Goal: Check status: Check status

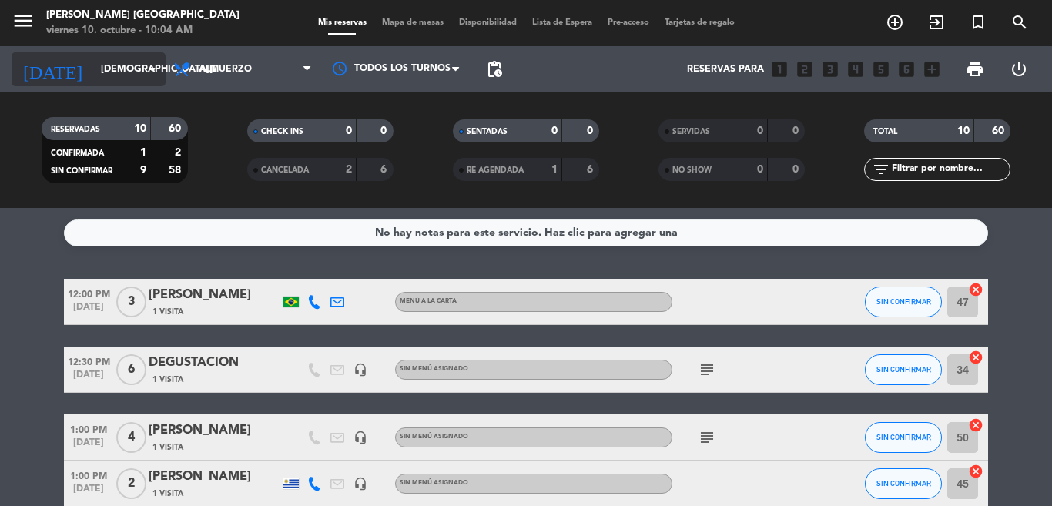
click at [97, 70] on input "[DEMOGRAPHIC_DATA][DATE]" at bounding box center [158, 69] width 130 height 26
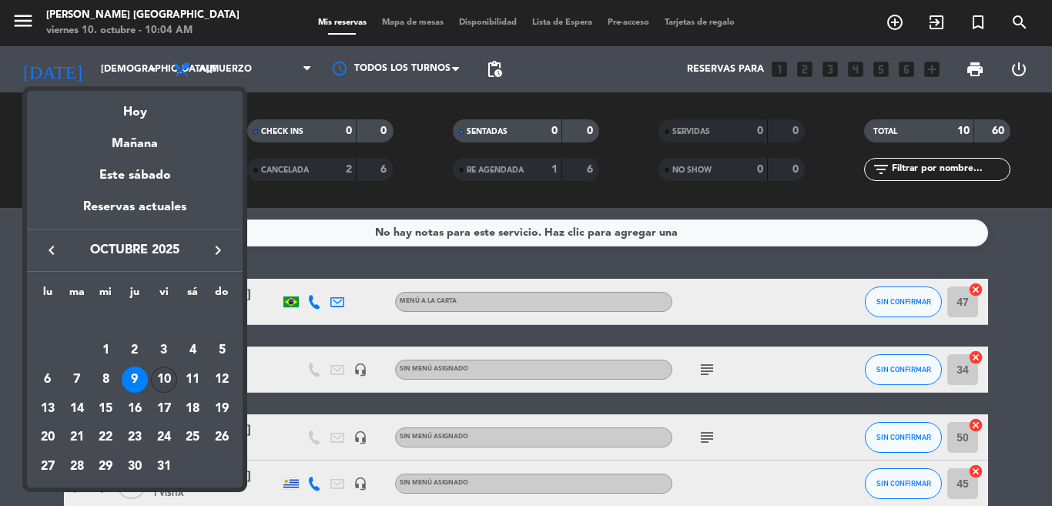
click at [159, 379] on div "10" at bounding box center [164, 380] width 26 height 26
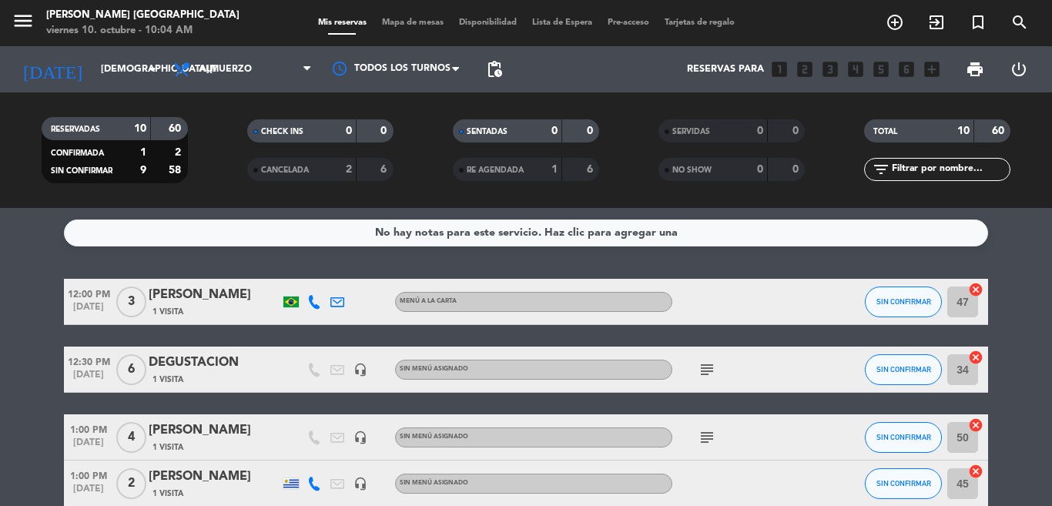
type input "[DATE]"
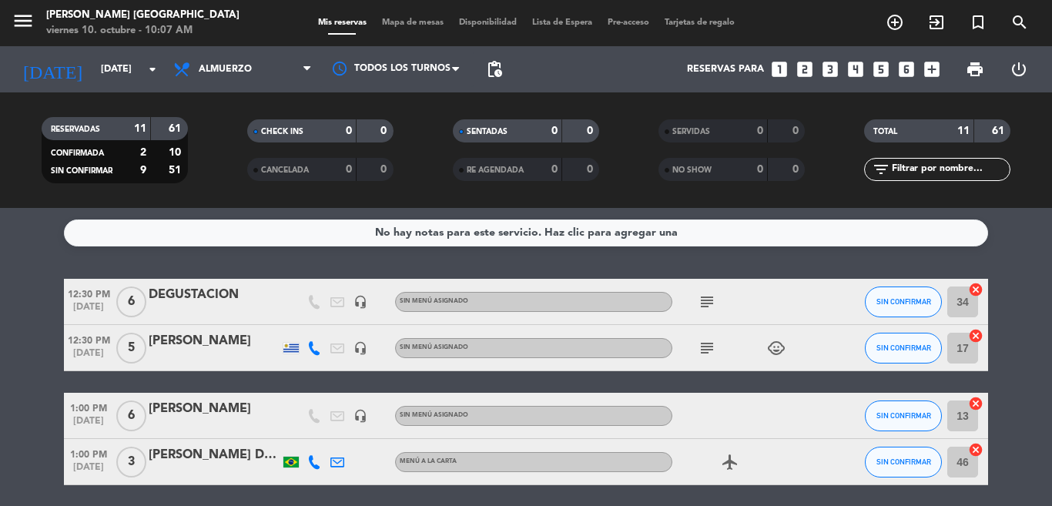
click at [701, 295] on icon "subject" at bounding box center [707, 302] width 18 height 18
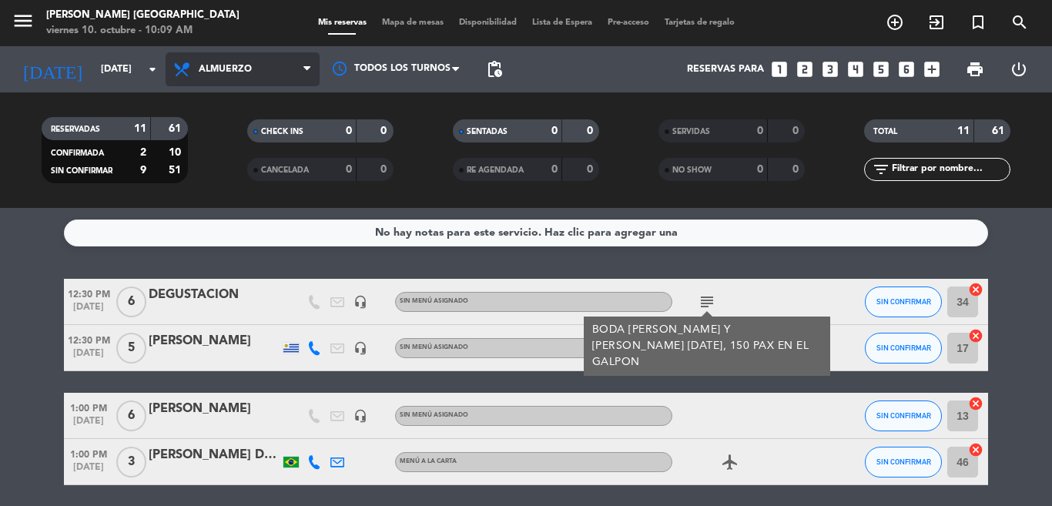
click at [225, 69] on span "Almuerzo" at bounding box center [225, 69] width 53 height 11
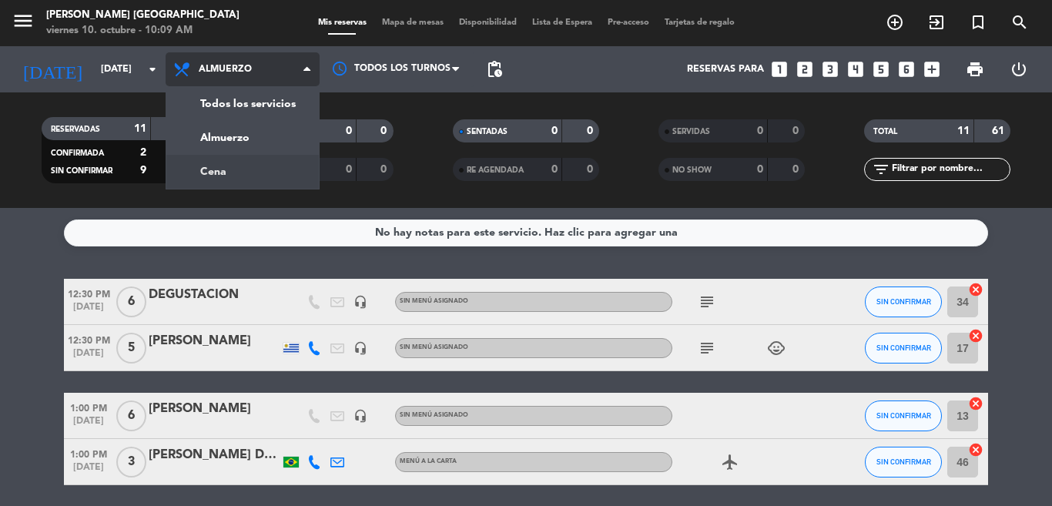
click at [234, 173] on div "menu [PERSON_NAME] [GEOGRAPHIC_DATA][DATE] 10. octubre - 10:09 AM Mis reservas …" at bounding box center [526, 104] width 1052 height 208
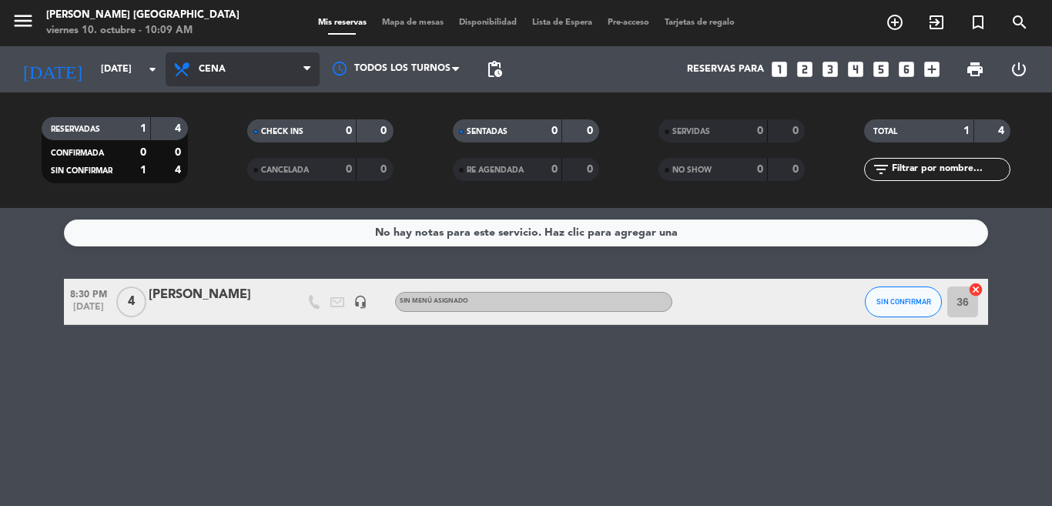
click at [222, 70] on span "Cena" at bounding box center [212, 69] width 27 height 11
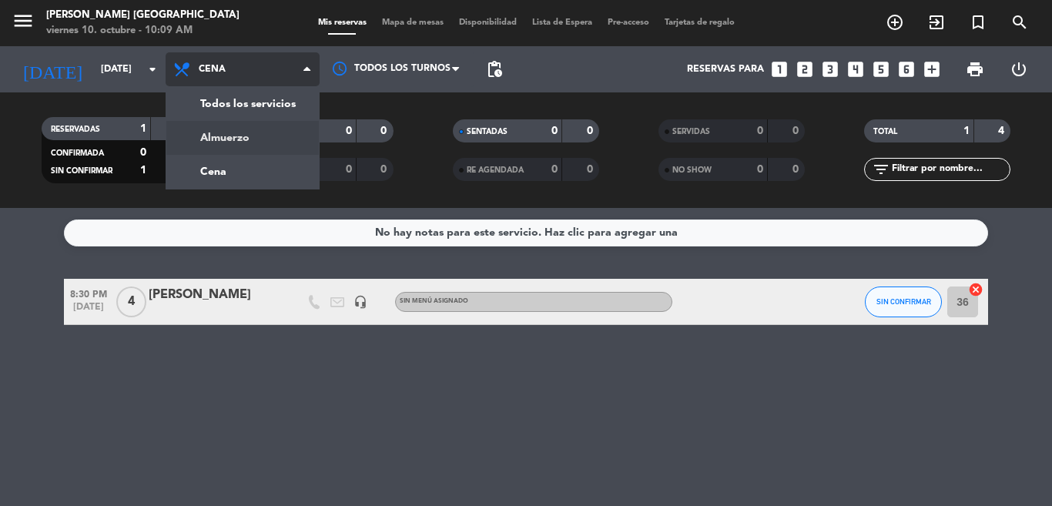
click at [240, 134] on div "menu [PERSON_NAME] [GEOGRAPHIC_DATA][DATE] 10. octubre - 10:09 AM Mis reservas …" at bounding box center [526, 104] width 1052 height 208
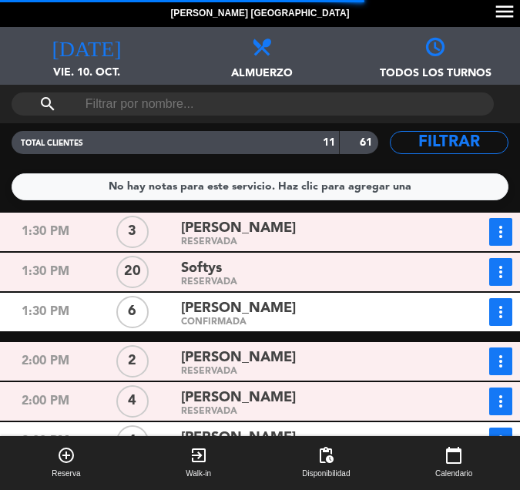
scroll to position [181, 0]
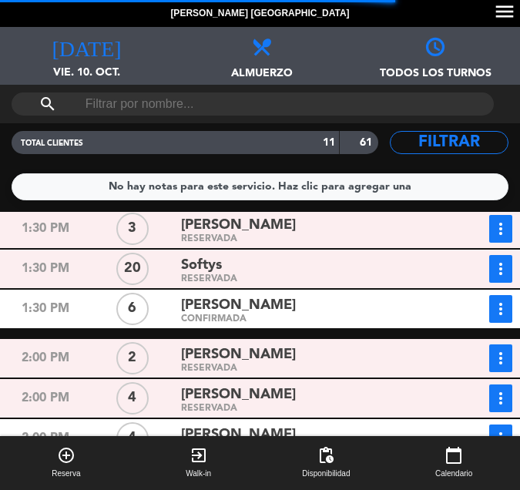
drag, startPoint x: 510, startPoint y: 383, endPoint x: 509, endPoint y: 391, distance: 8.5
click at [509, 391] on div "2:00 PM 4 [PERSON_NAME] RESERVADA more_vert Estado de la reserva" at bounding box center [260, 398] width 528 height 39
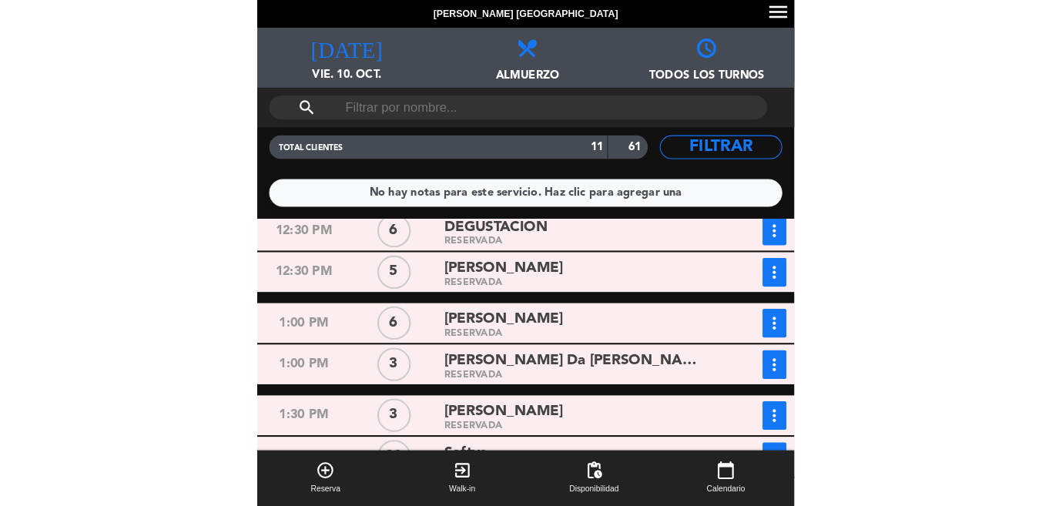
scroll to position [0, 0]
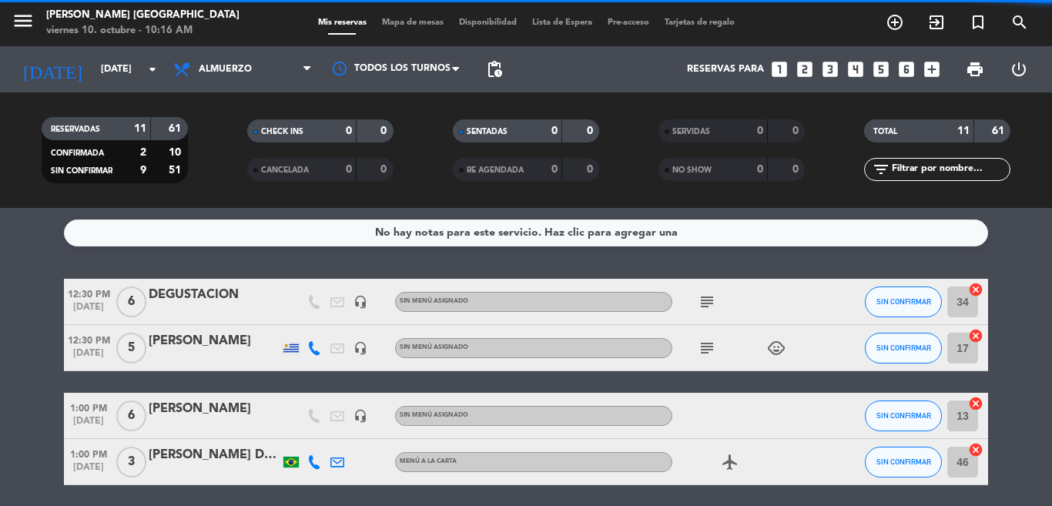
click at [698, 297] on icon "subject" at bounding box center [707, 302] width 18 height 18
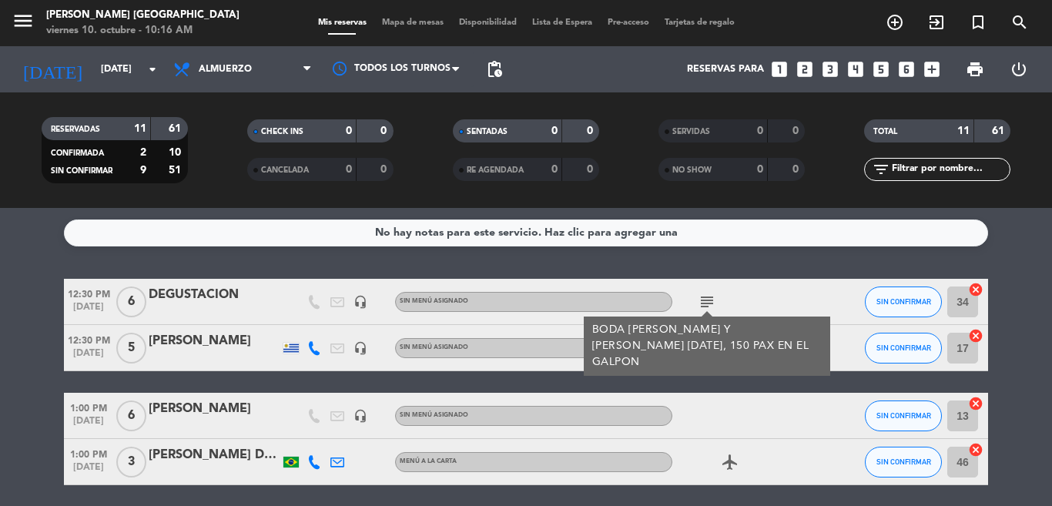
click at [238, 361] on div at bounding box center [214, 358] width 131 height 12
